Goal: Task Accomplishment & Management: Complete application form

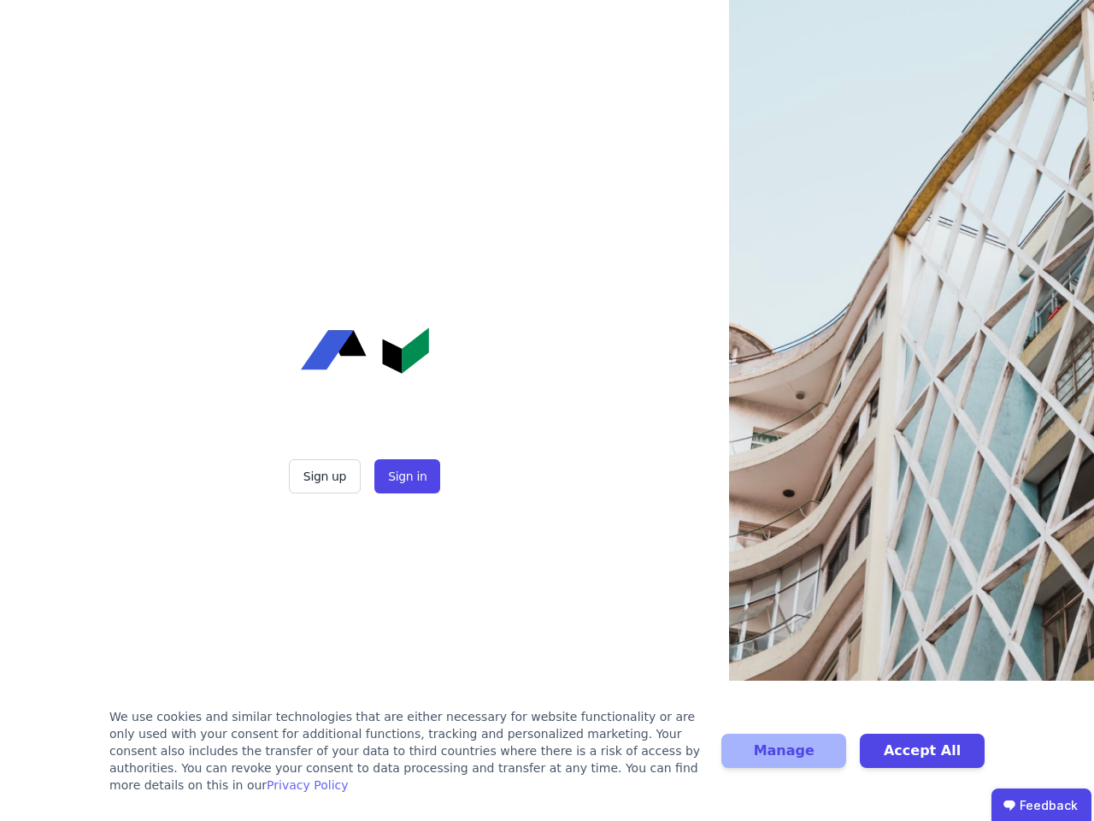
click at [547, 410] on div "Sign up Sign in" at bounding box center [365, 410] width 428 height 821
click at [327, 476] on button "Sign up" at bounding box center [325, 476] width 72 height 34
click at [405, 476] on button "Sign in" at bounding box center [408, 476] width 66 height 34
click at [547, 759] on div "We use cookies and similar technologies that are either necessary for website f…" at bounding box center [405, 751] width 592 height 86
click at [784, 759] on button "Manage" at bounding box center [784, 751] width 125 height 34
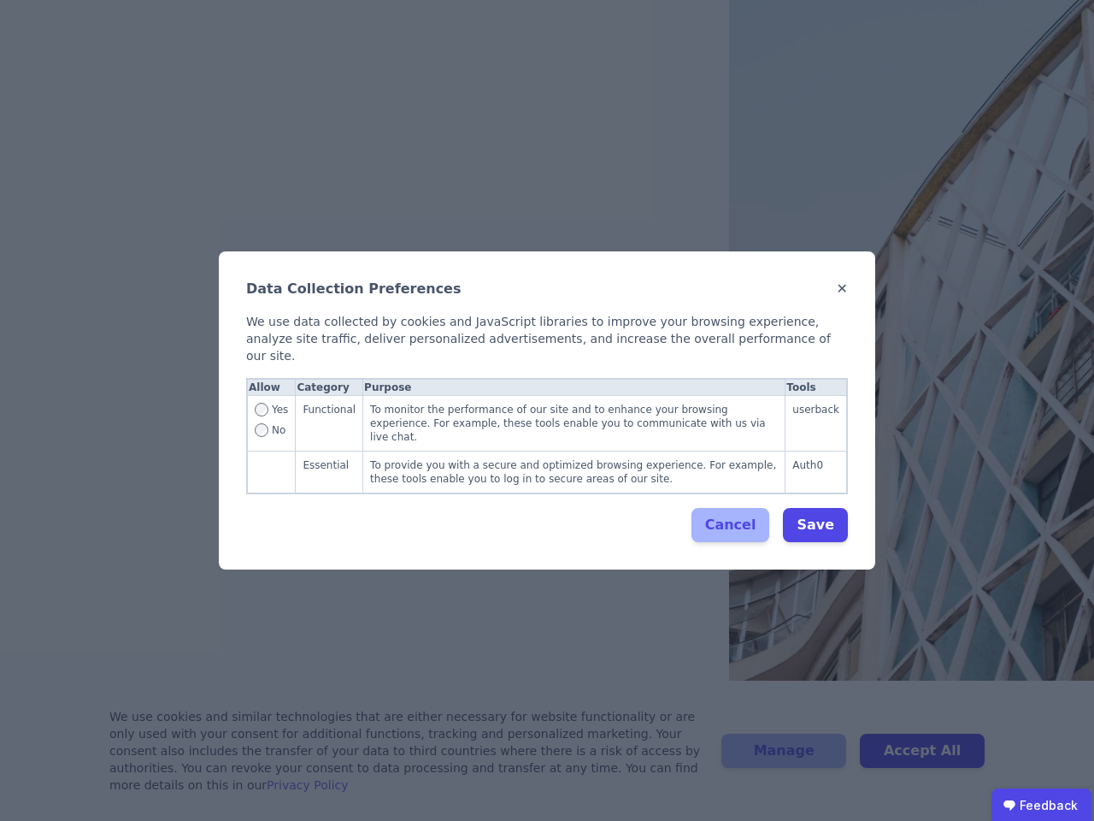
click at [923, 759] on div "Data Collection Preferences ✕ We use data collected by cookies and JavaScript l…" at bounding box center [547, 410] width 1094 height 821
click at [1041, 805] on ubdiv "Feedback" at bounding box center [1042, 805] width 100 height 34
